Goal: Find specific fact: Find specific fact

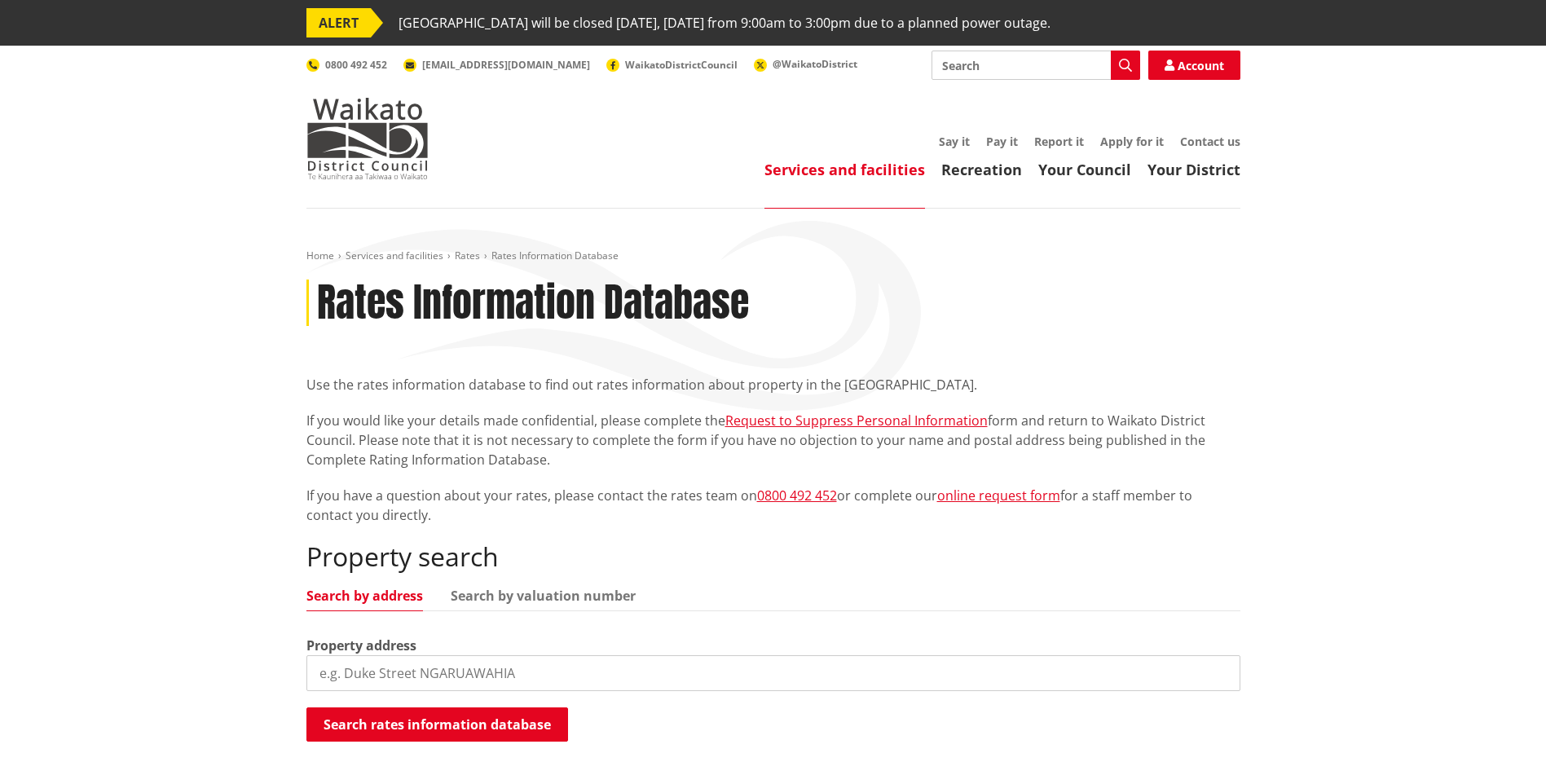
click at [545, 585] on div "Property search Search by address Search by valuation number Property address S…" at bounding box center [773, 642] width 934 height 202
click at [524, 601] on link "Search by valuation number" at bounding box center [543, 595] width 185 height 13
click at [467, 666] on input "search" at bounding box center [773, 673] width 934 height 36
type input "04411/062.19"
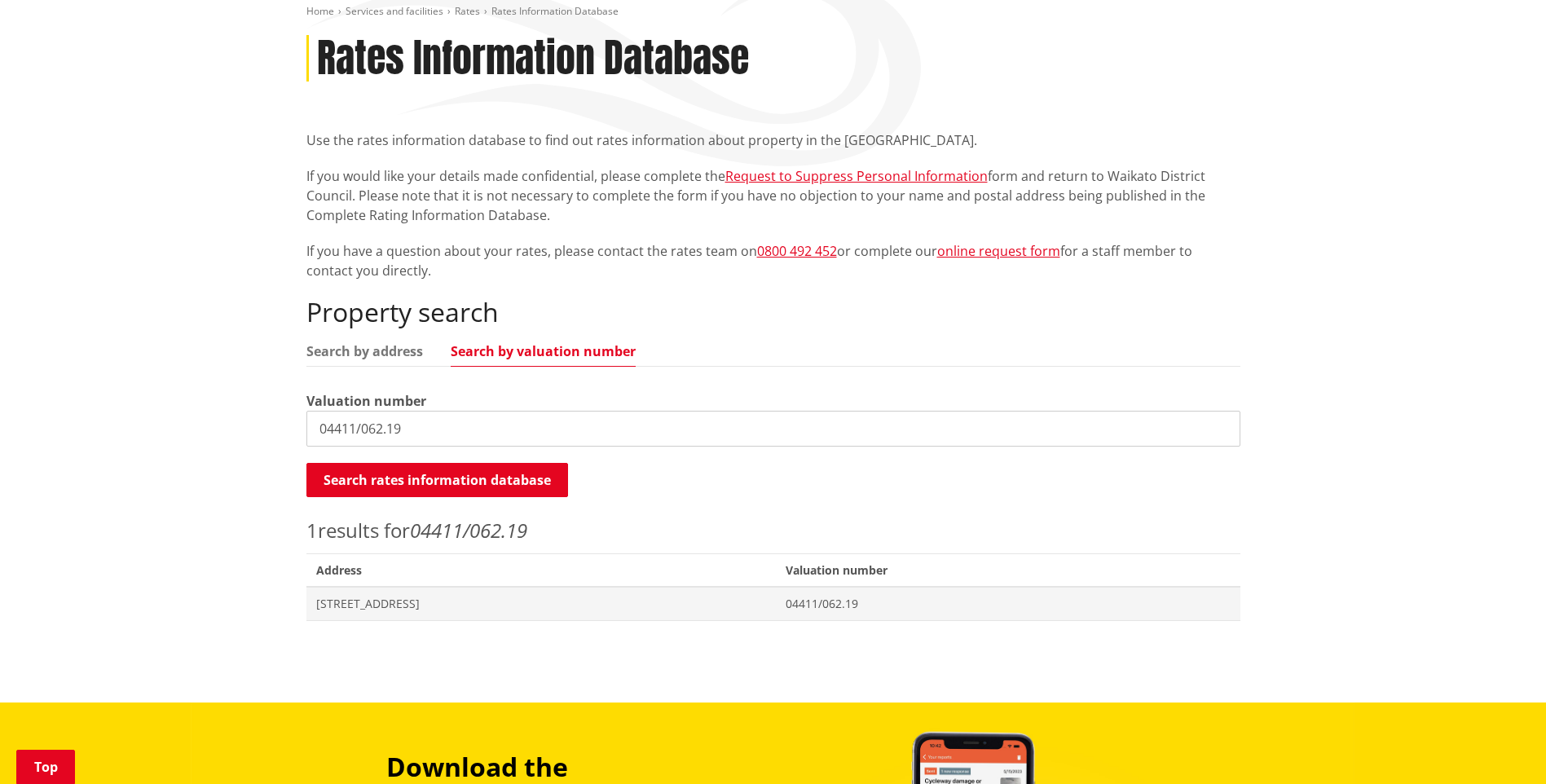
scroll to position [326, 0]
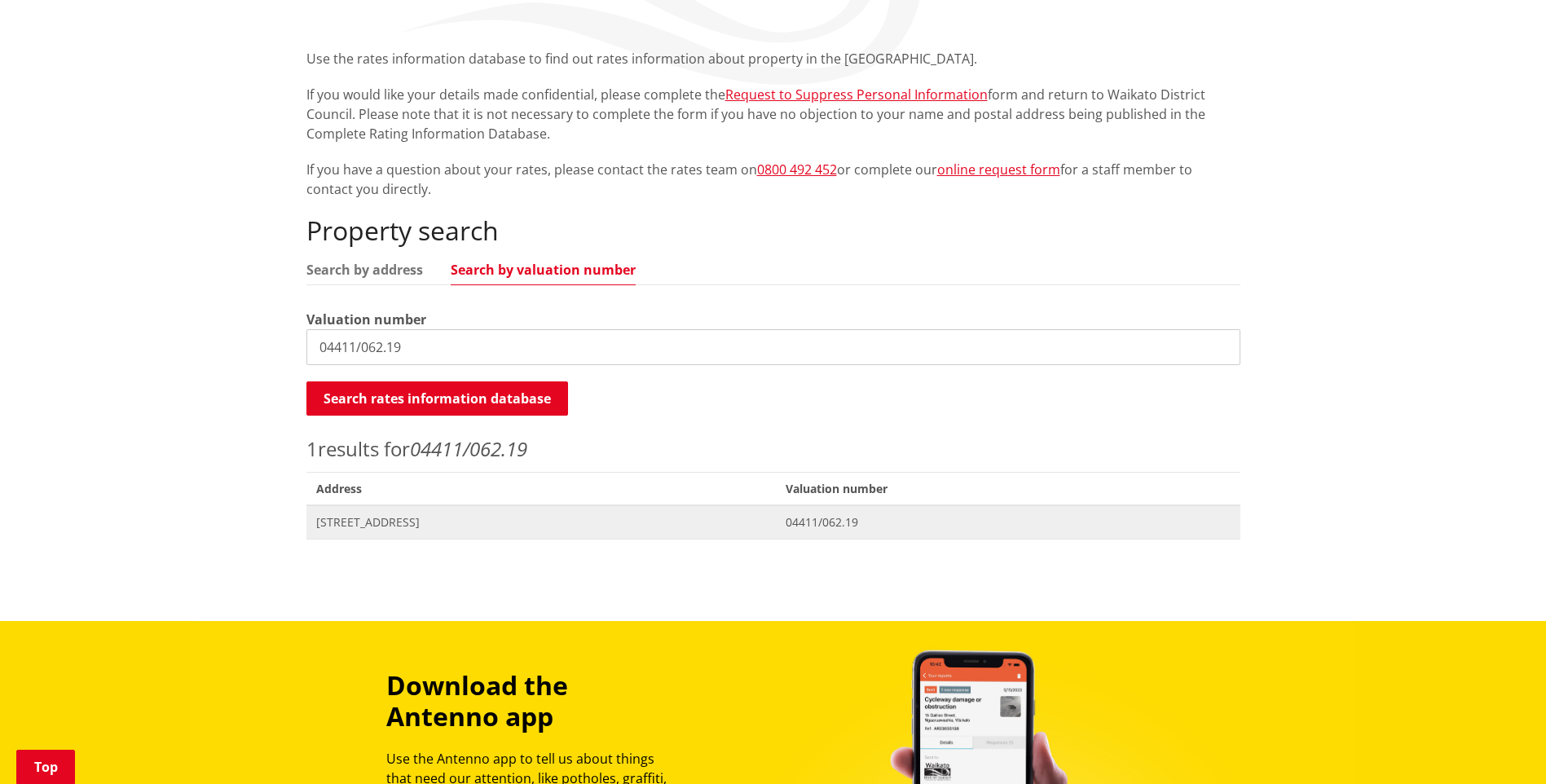
click at [875, 526] on span "04411/062.19" at bounding box center [1008, 522] width 444 height 16
